Goal: Task Accomplishment & Management: Manage account settings

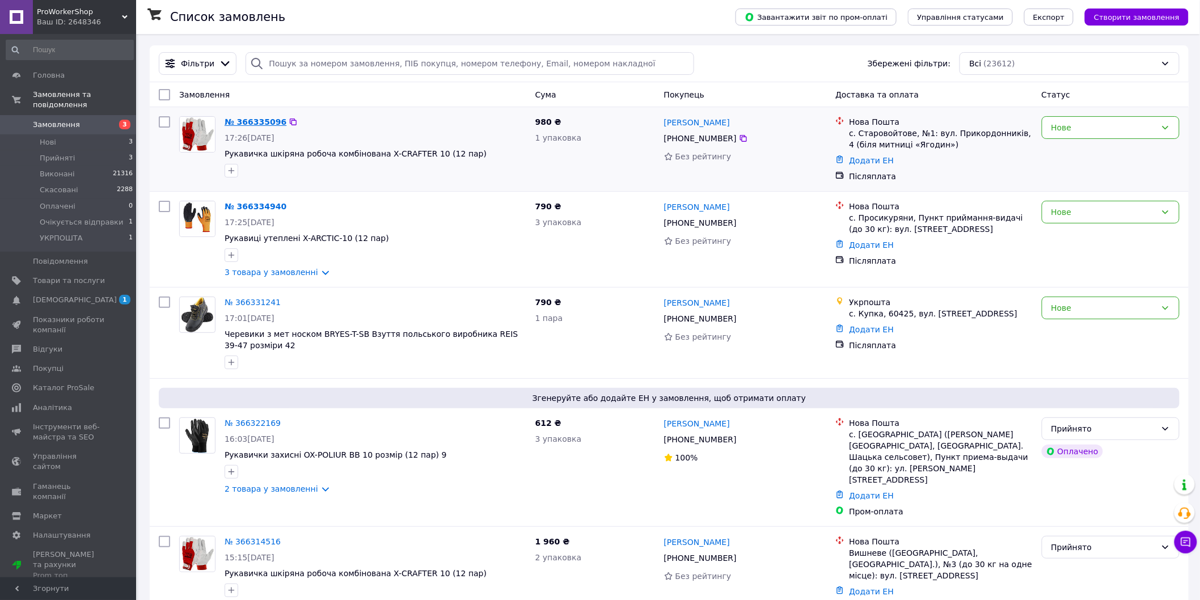
click at [264, 121] on link "№ 366335096" at bounding box center [256, 121] width 62 height 9
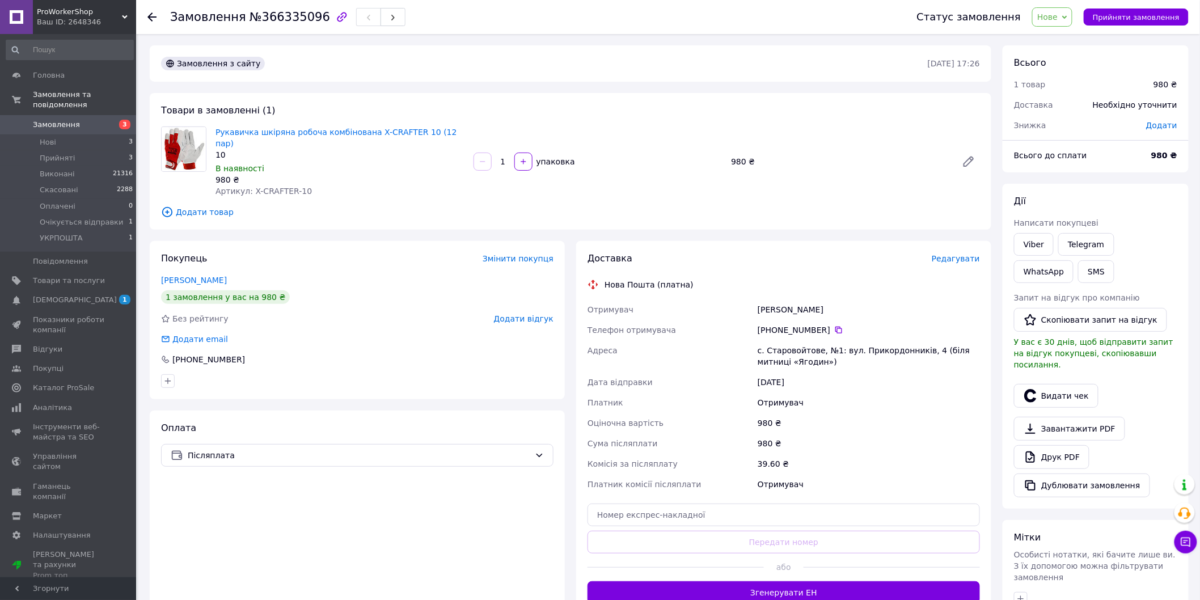
click at [1058, 19] on span "Нове" at bounding box center [1047, 16] width 20 height 9
click at [1063, 37] on li "Прийнято" at bounding box center [1080, 39] width 95 height 17
click at [1078, 270] on button "SMS" at bounding box center [1096, 271] width 36 height 23
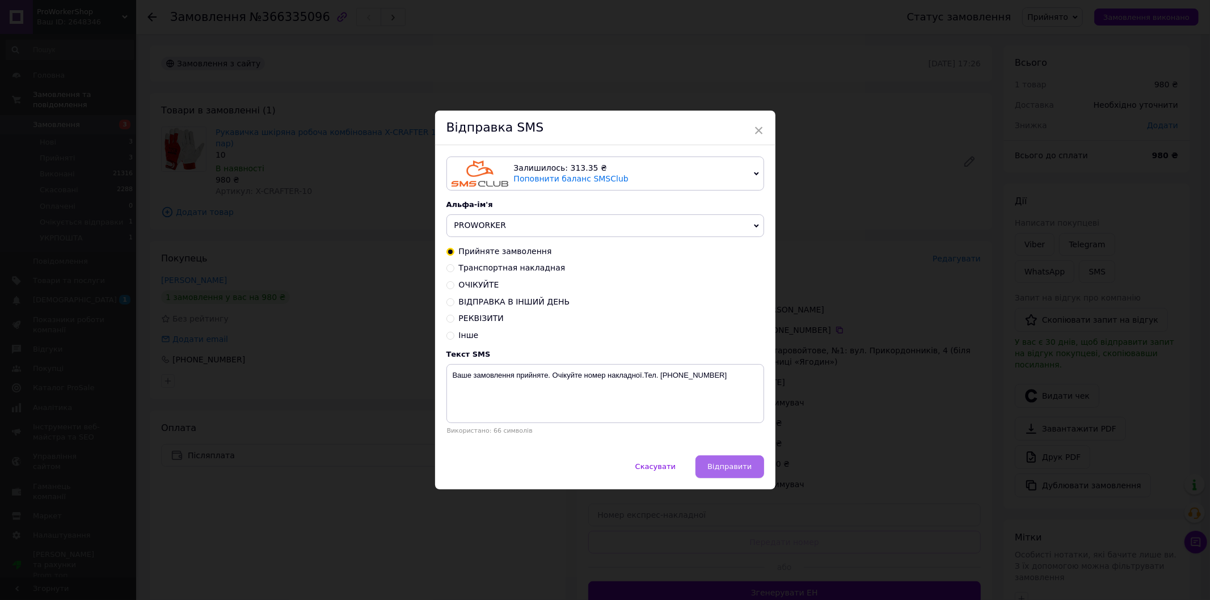
click at [741, 469] on span "Відправити" at bounding box center [729, 466] width 44 height 9
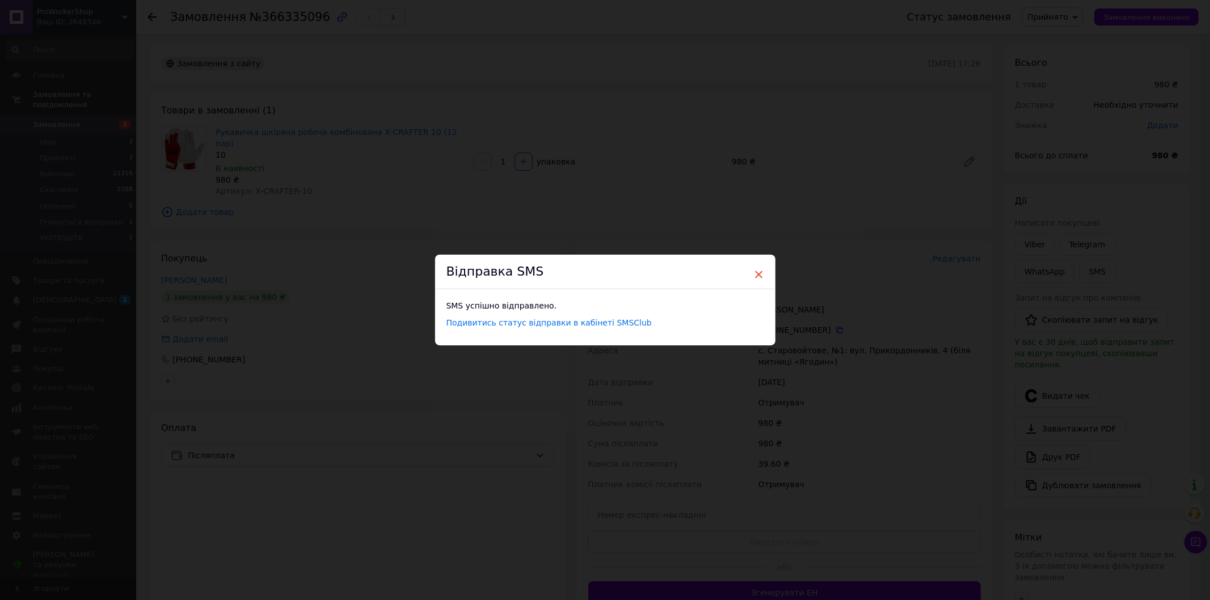
click at [756, 274] on span "×" at bounding box center [759, 274] width 10 height 19
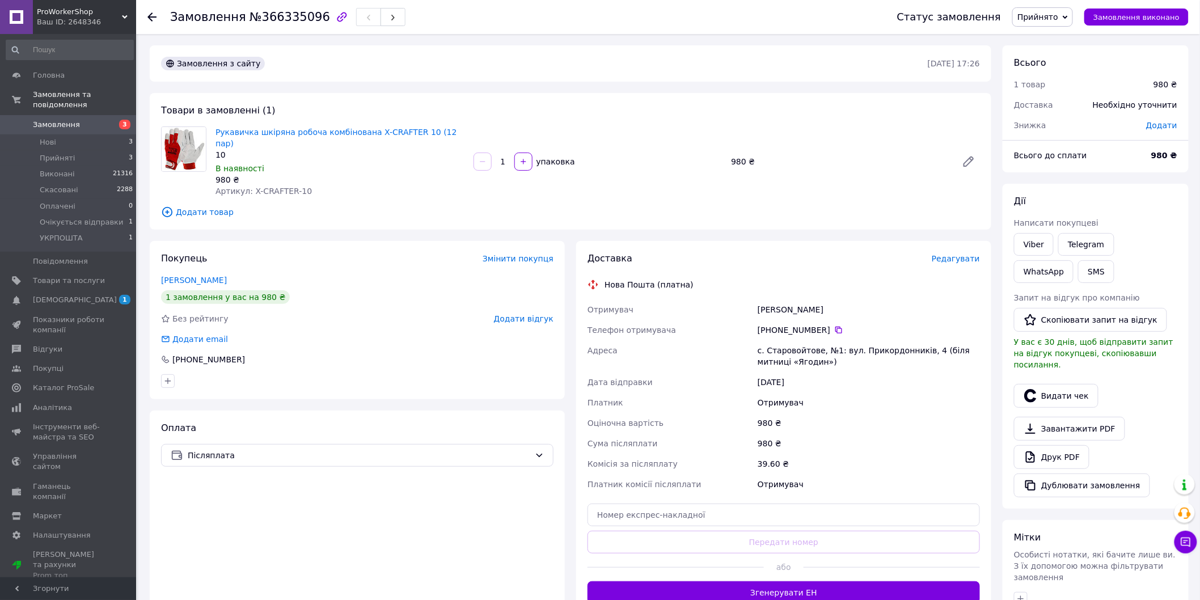
click at [153, 16] on icon at bounding box center [151, 16] width 9 height 9
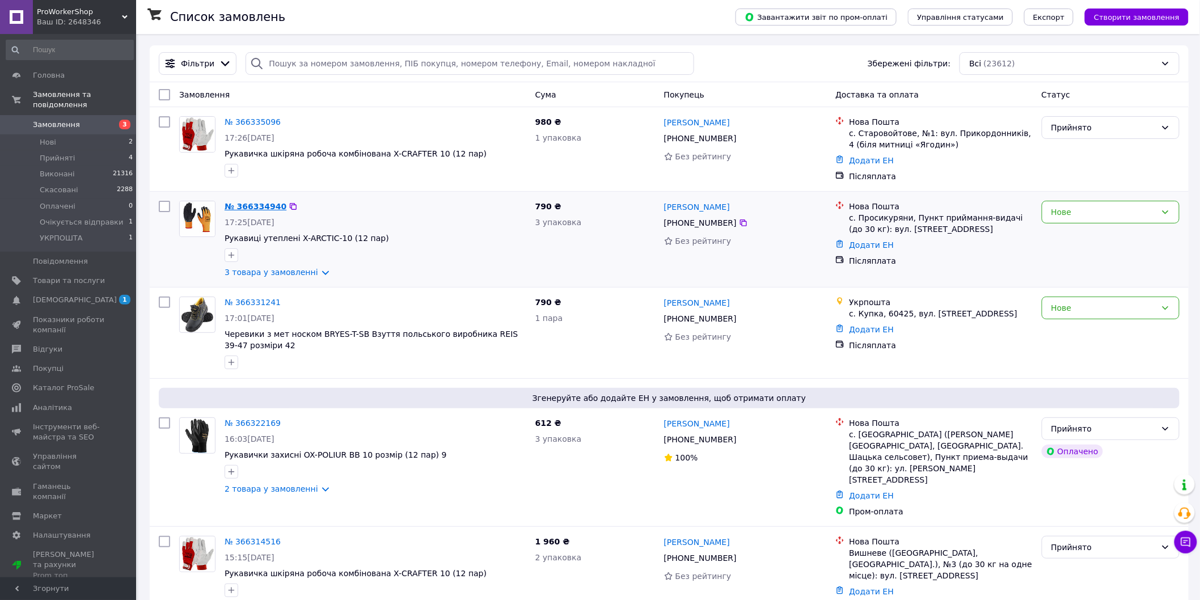
click at [241, 204] on link "№ 366334940" at bounding box center [256, 206] width 62 height 9
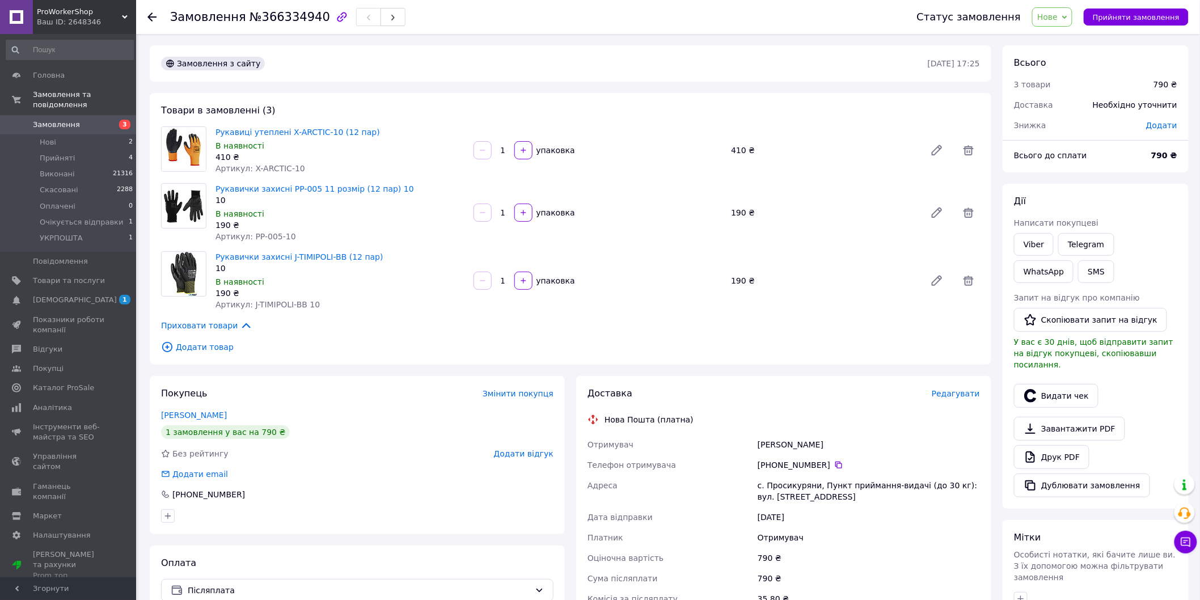
click at [1058, 17] on span "Нове" at bounding box center [1047, 16] width 20 height 9
click at [1065, 39] on li "Прийнято" at bounding box center [1080, 39] width 95 height 17
click at [1078, 271] on button "SMS" at bounding box center [1096, 271] width 36 height 23
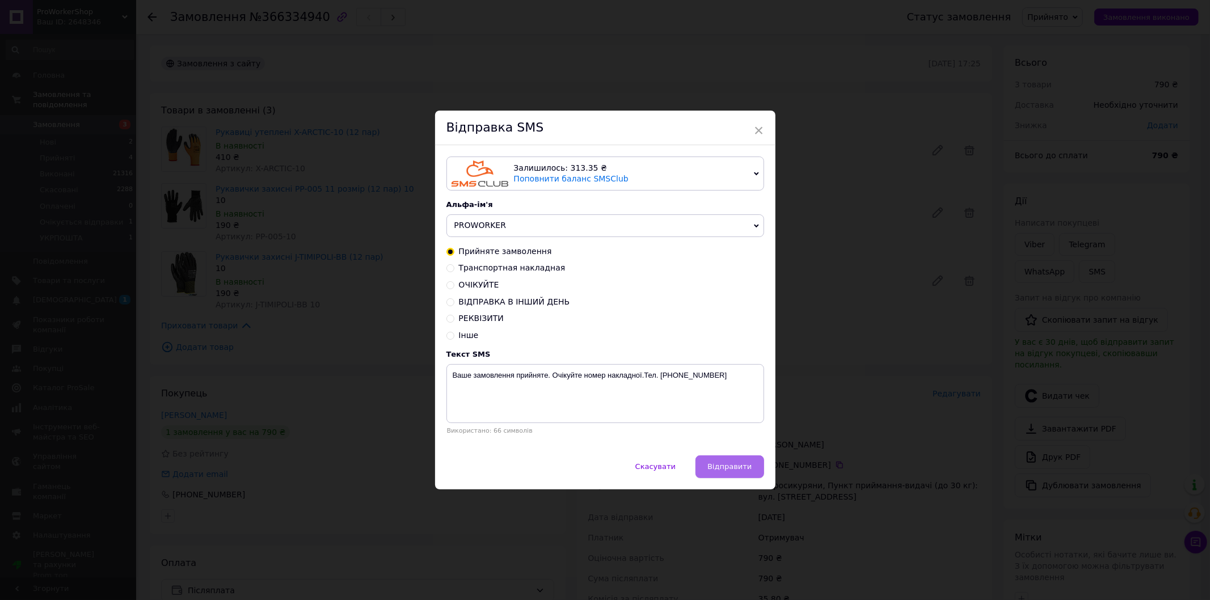
click at [738, 468] on span "Відправити" at bounding box center [729, 466] width 44 height 9
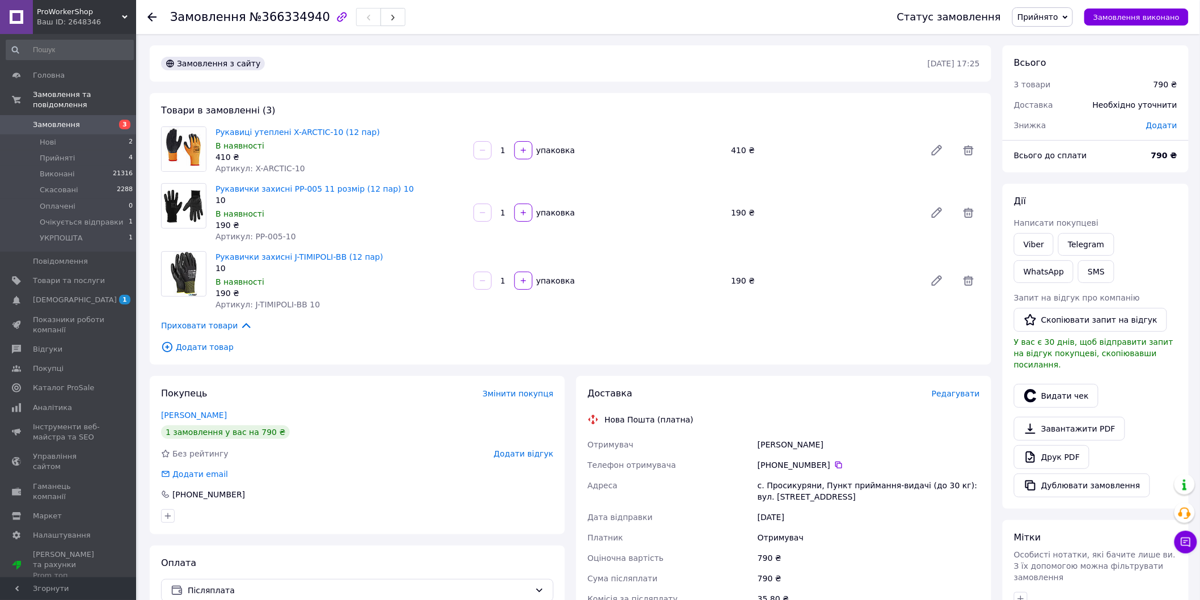
click at [151, 16] on icon at bounding box center [151, 16] width 9 height 9
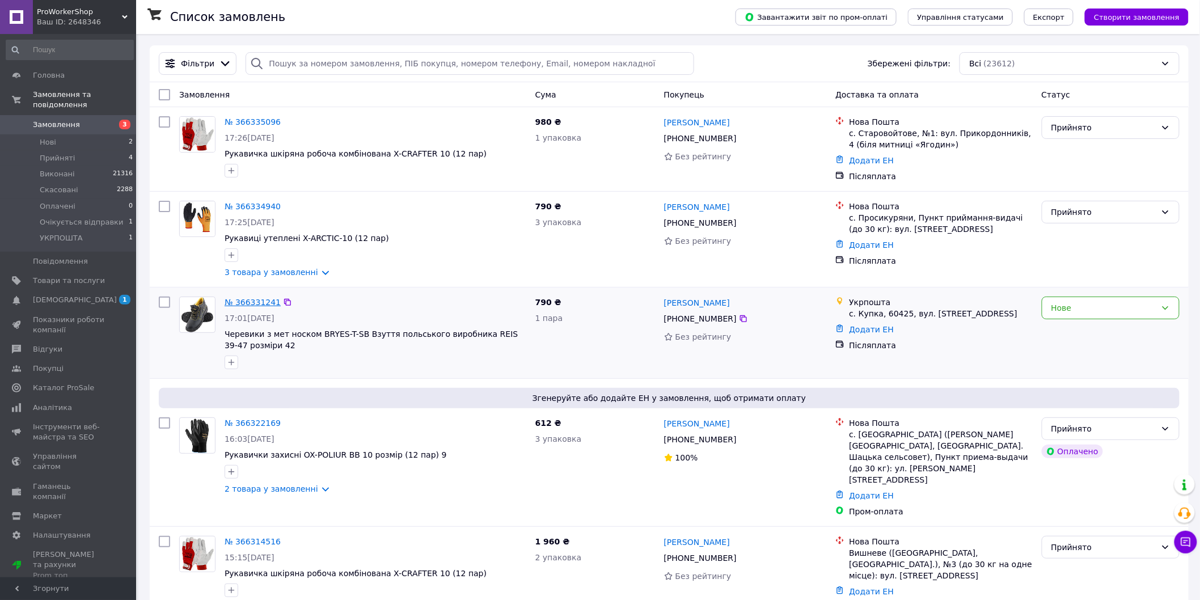
click at [264, 303] on link "№ 366331241" at bounding box center [253, 302] width 56 height 9
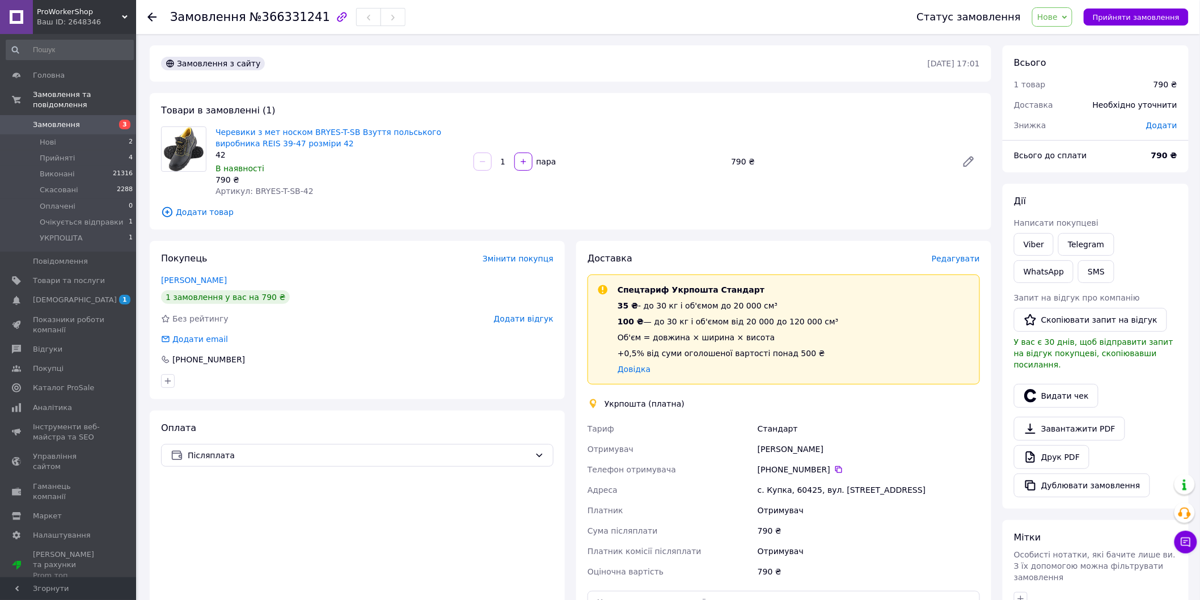
click at [1058, 18] on span "Нове" at bounding box center [1047, 16] width 20 height 9
click at [1064, 39] on li "Прийнято" at bounding box center [1080, 39] width 95 height 17
click at [1078, 269] on button "SMS" at bounding box center [1096, 271] width 36 height 23
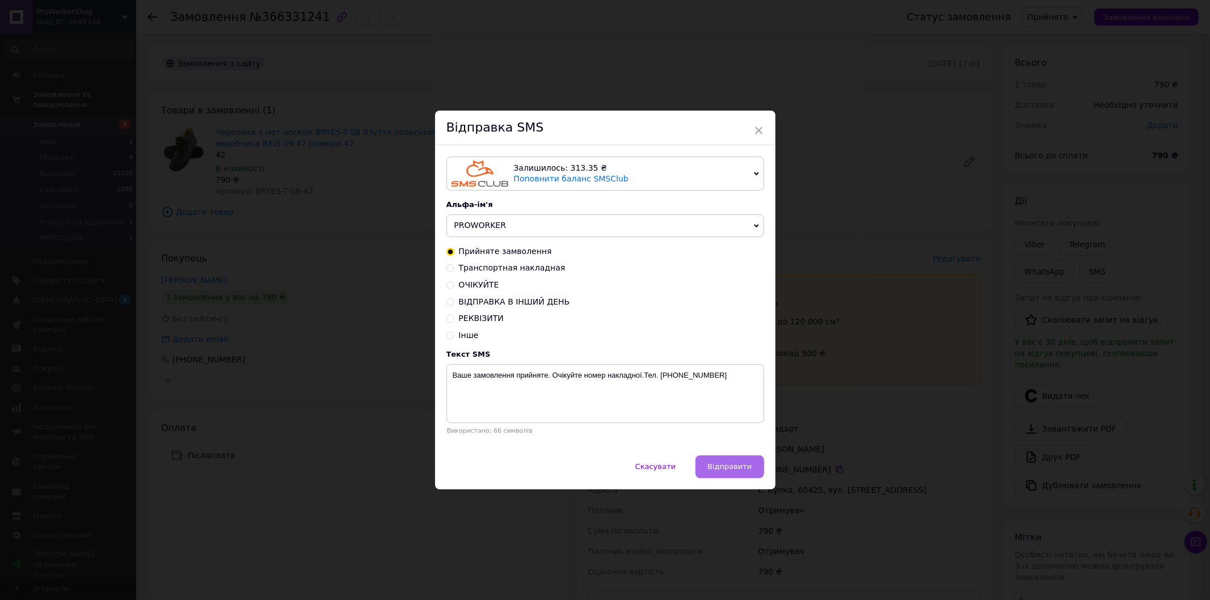
click at [734, 467] on span "Відправити" at bounding box center [729, 466] width 44 height 9
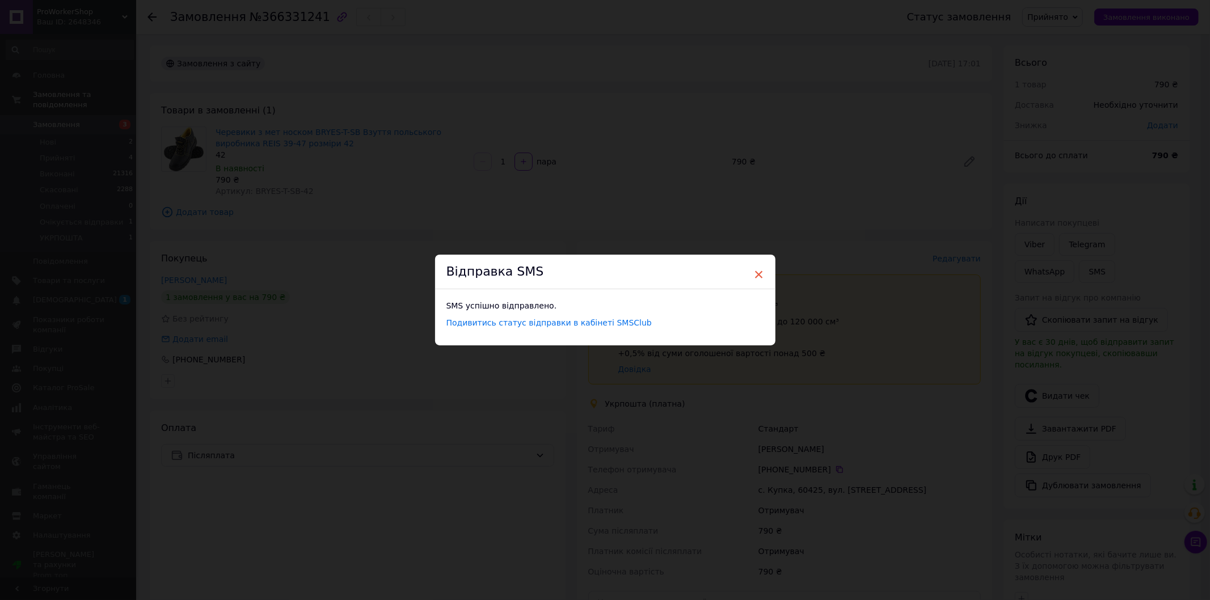
click at [756, 274] on span "×" at bounding box center [759, 274] width 10 height 19
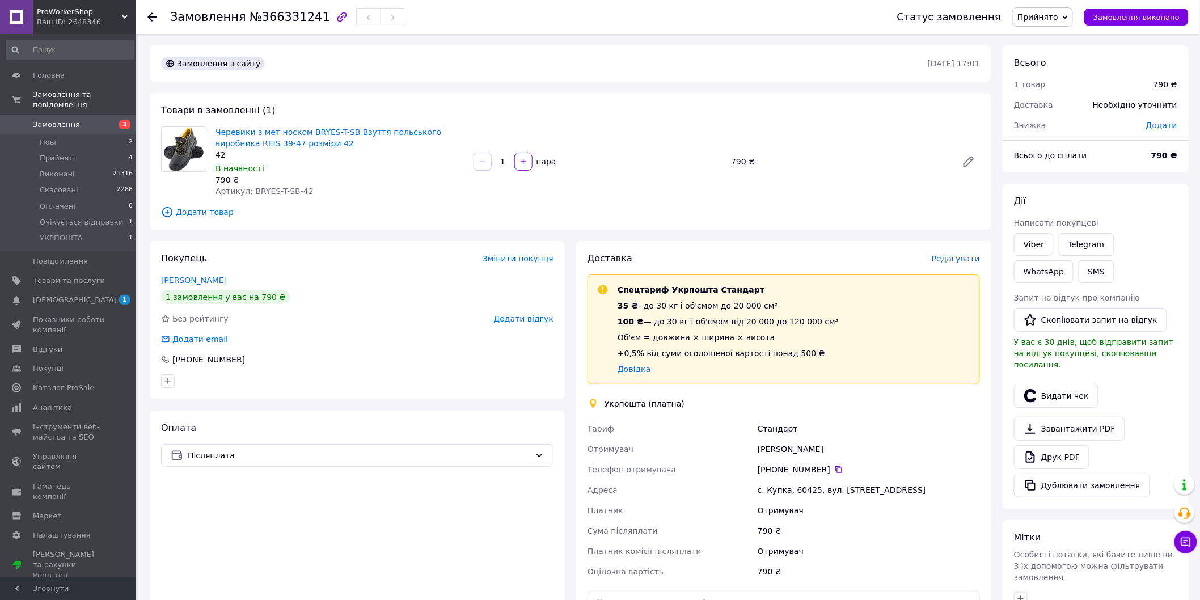
click at [152, 17] on use at bounding box center [151, 16] width 9 height 9
